Goal: Task Accomplishment & Management: Manage account settings

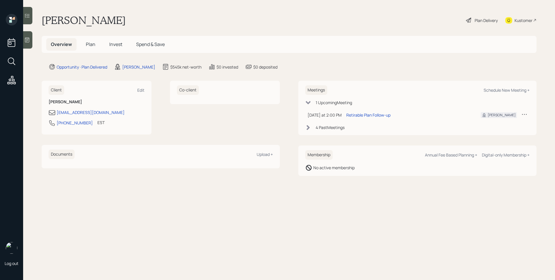
click at [95, 43] on h5 "Plan" at bounding box center [90, 44] width 19 height 12
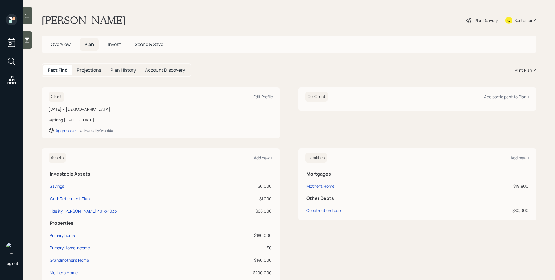
click at [115, 47] on span "Invest" at bounding box center [114, 44] width 13 height 6
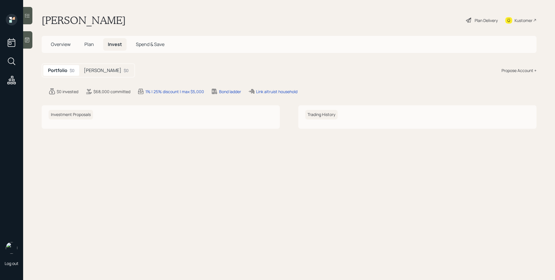
click at [109, 72] on div "[PERSON_NAME] $0" at bounding box center [106, 70] width 54 height 11
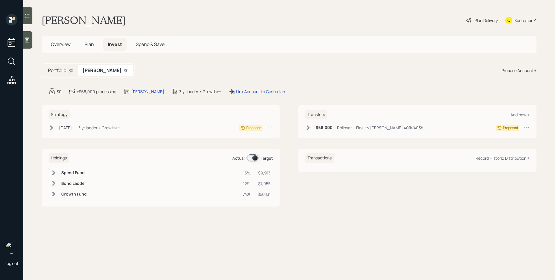
click at [59, 44] on span "Overview" at bounding box center [61, 44] width 20 height 6
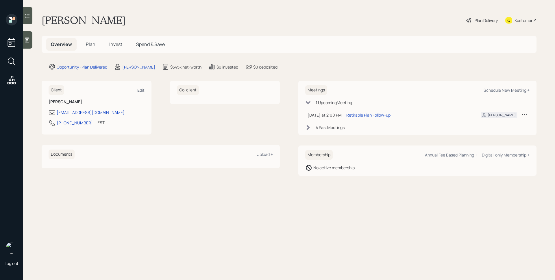
click at [316, 127] on div "4 Past Meeting s" at bounding box center [330, 127] width 29 height 6
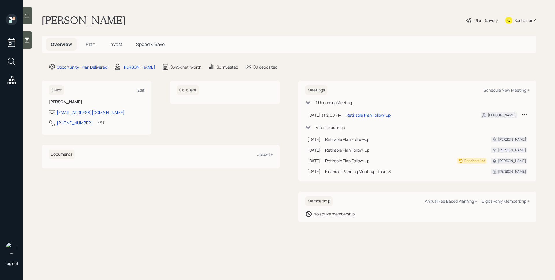
click at [384, 70] on main "[PERSON_NAME] Plan Delivery Kustomer Overview Plan Invest Spend & Save Opportun…" at bounding box center [289, 140] width 532 height 280
click at [97, 43] on h5 "Plan" at bounding box center [90, 44] width 19 height 12
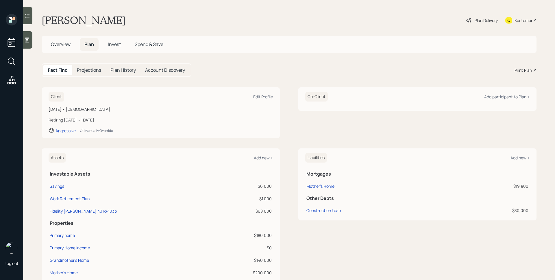
click at [519, 69] on div "Print Plan" at bounding box center [522, 70] width 17 height 6
click at [114, 40] on h5 "Invest" at bounding box center [114, 44] width 22 height 12
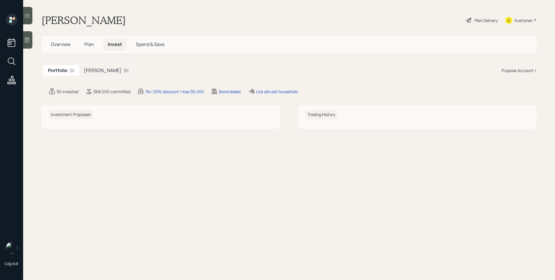
click at [89, 45] on span "Plan" at bounding box center [89, 44] width 10 height 6
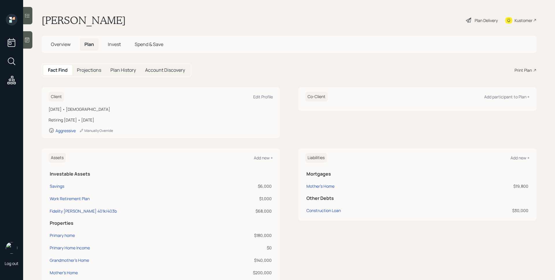
click at [477, 19] on div "Plan Delivery" at bounding box center [485, 20] width 23 height 6
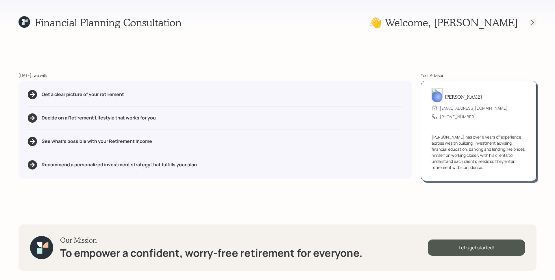
click at [529, 24] on div at bounding box center [532, 22] width 8 height 8
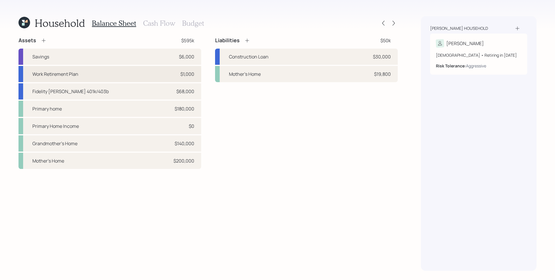
click at [128, 75] on div "Work Retirement Plan $1,000" at bounding box center [109, 74] width 183 height 16
select select "public_school_sponsored"
select select "balanced"
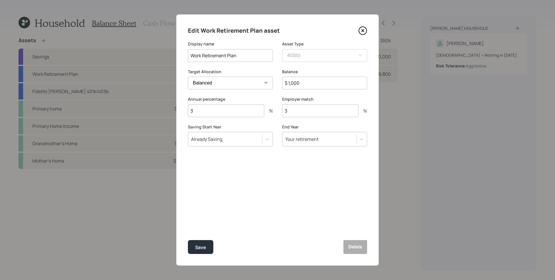
click at [306, 87] on input "$ 1,000" at bounding box center [324, 83] width 85 height 13
type input "$ 1,800"
click at [188, 240] on button "Save" at bounding box center [200, 247] width 25 height 14
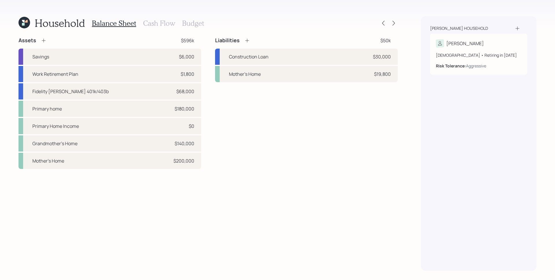
click at [257, 204] on div "Assets $596k Savings $6,000 Work Retirement Plan $1,800 Fidelity [PERSON_NAME] …" at bounding box center [207, 153] width 379 height 233
click at [46, 43] on icon at bounding box center [44, 41] width 6 height 6
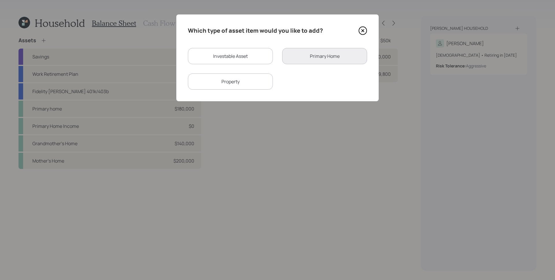
click at [217, 60] on div "Investable Asset" at bounding box center [230, 56] width 85 height 16
select select "taxable"
select select "balanced"
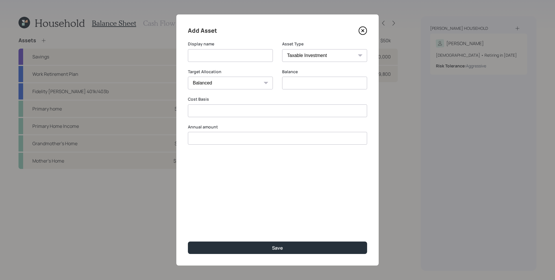
type input "$ 0"
type input "$"
type input "$ 0"
click at [218, 56] on input at bounding box center [230, 55] width 85 height 13
type input "ADP Retirement"
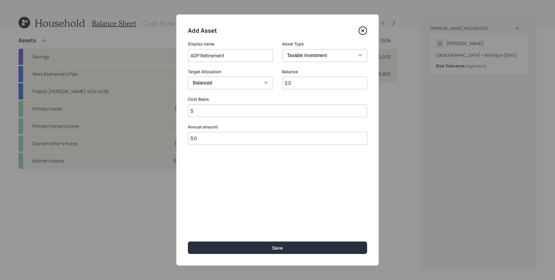
select select "ira"
click at [282, 49] on select "SEP [PERSON_NAME] IRA 401(k) [PERSON_NAME] 401(k) 403(b) [PERSON_NAME] 403(b) 4…" at bounding box center [324, 55] width 85 height 13
type input "$"
type input "$ 1,800"
type input "$ 0"
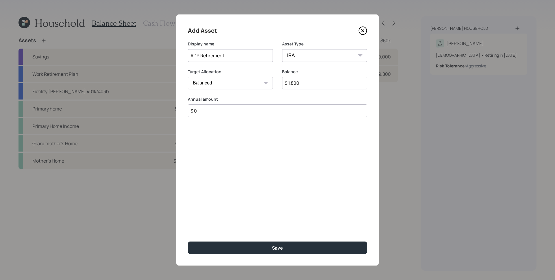
click at [188, 241] on button "Save" at bounding box center [277, 247] width 179 height 12
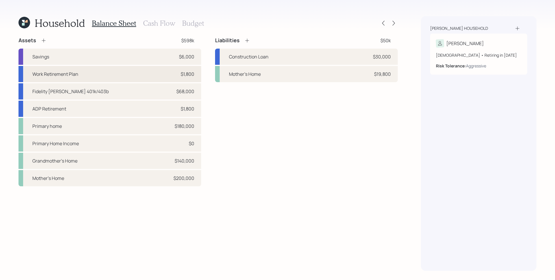
click at [176, 79] on div "Work Retirement Plan $1,800" at bounding box center [109, 74] width 183 height 16
select select "public_school_sponsored"
select select "balanced"
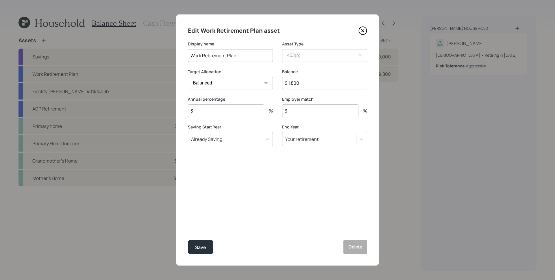
click at [315, 80] on input "$ 1,800" at bounding box center [324, 83] width 85 height 13
click at [316, 80] on input "$ 1,800" at bounding box center [324, 83] width 85 height 13
type input "$ 1,000"
click at [188, 240] on button "Save" at bounding box center [200, 247] width 25 height 14
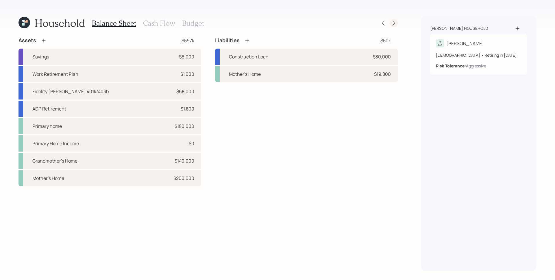
click at [392, 23] on icon at bounding box center [394, 23] width 6 height 6
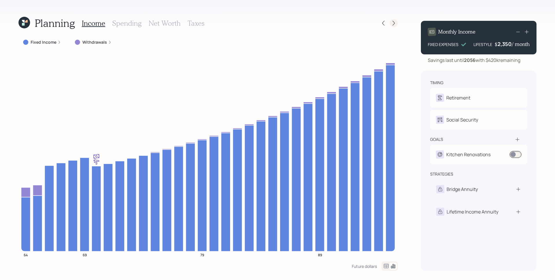
click at [391, 24] on icon at bounding box center [394, 23] width 6 height 6
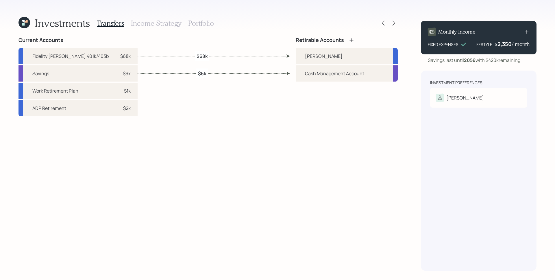
click at [194, 20] on h3 "Portfolio" at bounding box center [201, 23] width 26 height 8
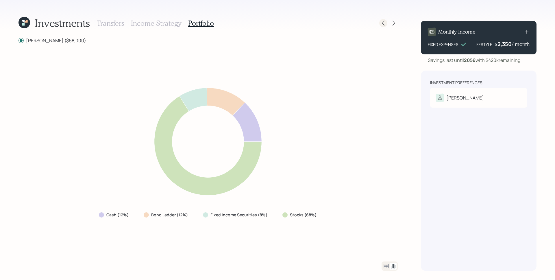
click at [384, 26] on icon at bounding box center [383, 23] width 6 height 6
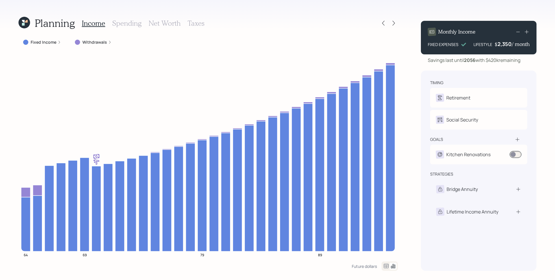
click at [52, 41] on label "Fixed Income" at bounding box center [44, 42] width 26 height 6
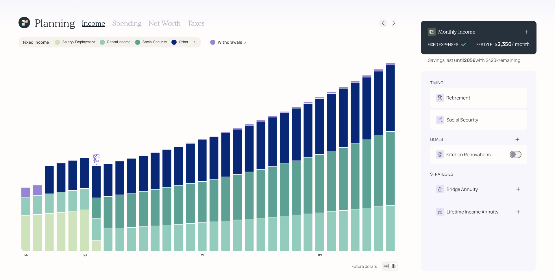
click at [385, 22] on icon at bounding box center [383, 23] width 6 height 6
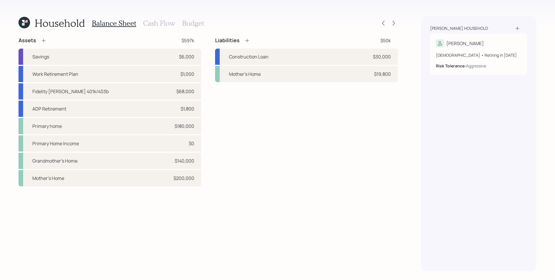
click at [151, 25] on h3 "Cash Flow" at bounding box center [159, 23] width 32 height 8
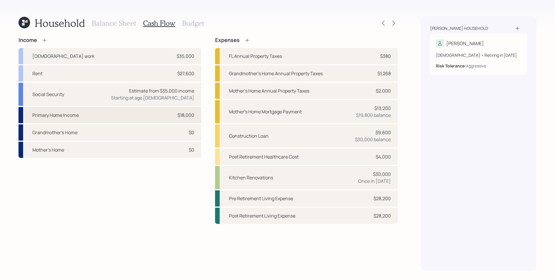
click at [158, 117] on div "Primary Home Income $18,000" at bounding box center [109, 115] width 183 height 16
select select "rental_property"
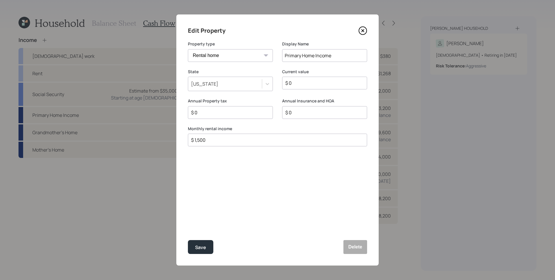
click at [363, 31] on icon at bounding box center [362, 30] width 2 height 2
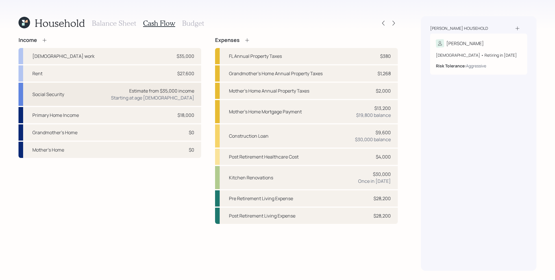
click at [123, 94] on div "Social Security Estimate from $35,000 income Starting at age [DEMOGRAPHIC_DATA]" at bounding box center [109, 94] width 183 height 23
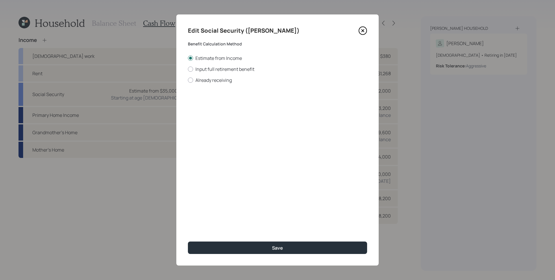
click at [364, 30] on icon at bounding box center [362, 30] width 9 height 9
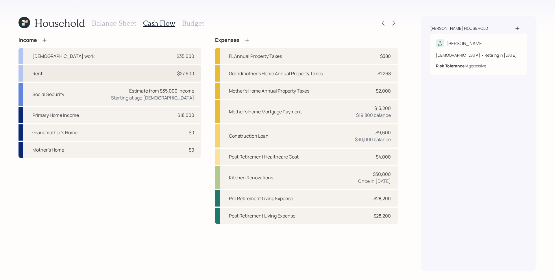
click at [138, 72] on div "Rent $27,600" at bounding box center [109, 73] width 183 height 16
select select "other"
select select "earned"
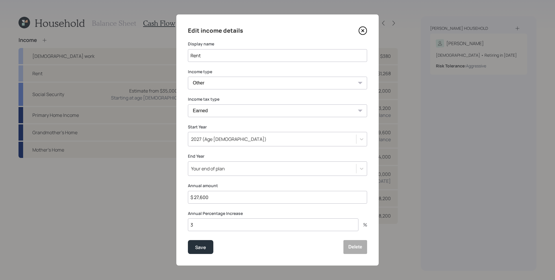
click at [363, 33] on icon at bounding box center [362, 30] width 9 height 9
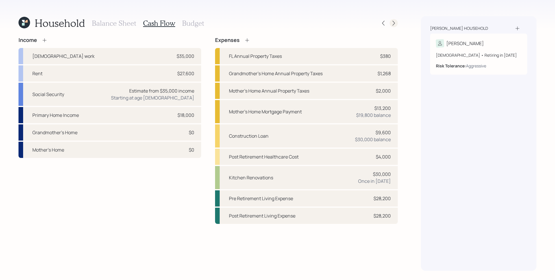
click at [393, 23] on icon at bounding box center [394, 23] width 6 height 6
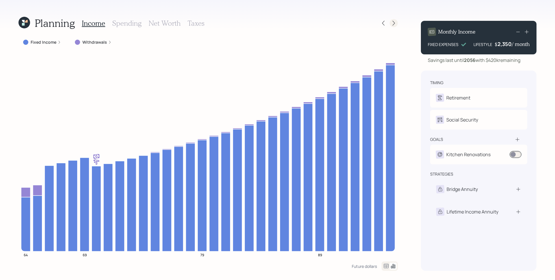
click at [396, 24] on icon at bounding box center [394, 23] width 6 height 6
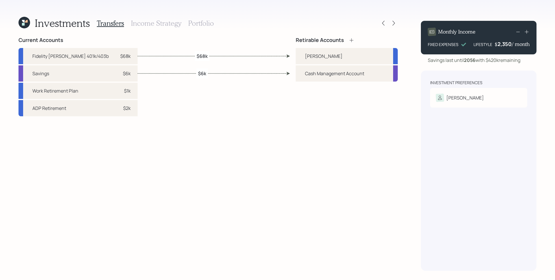
click at [396, 24] on icon at bounding box center [394, 23] width 6 height 6
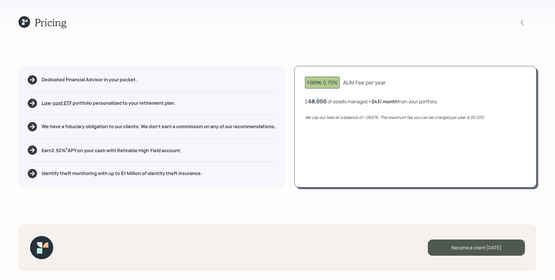
click at [436, 115] on icon "We cap our fees at a balance of ~$667K. The maximum fee you can be charged per …" at bounding box center [394, 116] width 179 height 5
drag, startPoint x: 377, startPoint y: 102, endPoint x: 381, endPoint y: 103, distance: 4.4
click at [381, 103] on b "$43 / month" at bounding box center [384, 101] width 26 height 6
click at [446, 103] on div "$ 68,000 of assets managed ≈ $43 / month from your portfolio ." at bounding box center [415, 101] width 221 height 7
drag, startPoint x: 381, startPoint y: 103, endPoint x: 377, endPoint y: 101, distance: 4.6
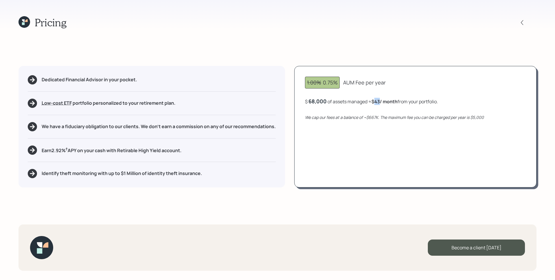
click at [377, 101] on b "$43 / month" at bounding box center [384, 101] width 26 height 6
click at [433, 141] on div "1.00% 0.75% AUM Fee per year $ 68,000 of assets managed ≈ $43 / month from your…" at bounding box center [415, 126] width 242 height 121
click at [326, 103] on div "68,000" at bounding box center [317, 101] width 18 height 7
click at [325, 103] on div "68000" at bounding box center [316, 101] width 17 height 7
click at [322, 102] on div "68000" at bounding box center [316, 101] width 17 height 7
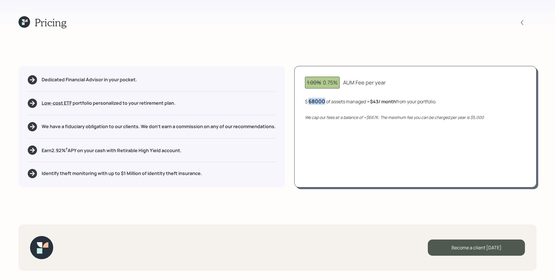
click at [322, 102] on div "68000" at bounding box center [316, 101] width 17 height 7
click at [403, 153] on div "1.00% 0.75% AUM Fee per year $ 80000 of assets managed ≈ $43 / month from your …" at bounding box center [415, 126] width 242 height 121
click at [314, 99] on div "80,000" at bounding box center [317, 101] width 18 height 7
click at [314, 99] on div "80000" at bounding box center [316, 101] width 17 height 7
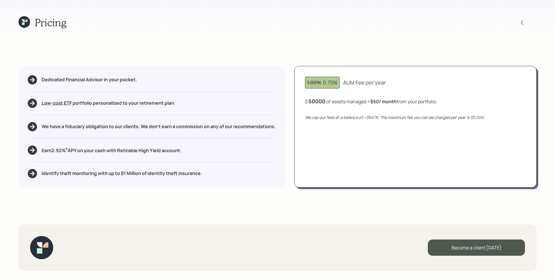
click at [365, 140] on div "1.00% 0.75% AUM Fee per year $ 50000 of assets managed ≈ $50 / month from your …" at bounding box center [415, 126] width 242 height 121
drag, startPoint x: 378, startPoint y: 101, endPoint x: 381, endPoint y: 101, distance: 3.8
click at [381, 101] on b "$31 / month" at bounding box center [384, 101] width 25 height 6
click at [393, 125] on div "1.00% 0.75% AUM Fee per year $ 50,000 of assets managed ≈ $31 / month from your…" at bounding box center [415, 126] width 242 height 121
click at [321, 103] on div "50000" at bounding box center [316, 101] width 17 height 7
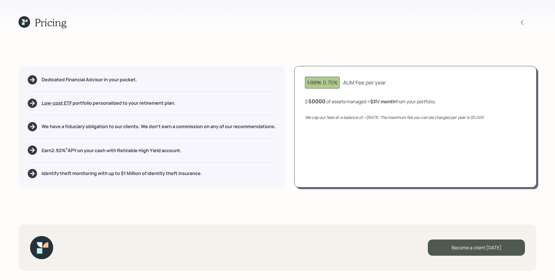
click at [321, 103] on div "50000" at bounding box center [316, 101] width 17 height 7
click at [332, 129] on div "1.00% 0.75% AUM Fee per year $ 68000 of assets managed ≈ $31 / month from your …" at bounding box center [415, 126] width 242 height 121
